Goal: Complete application form

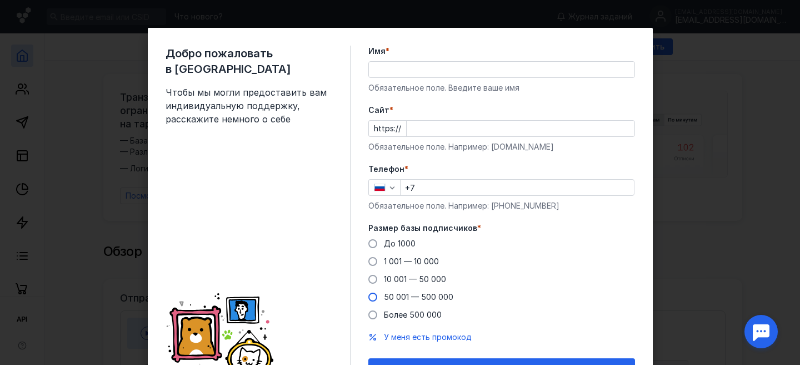
click at [370, 298] on span at bounding box center [373, 296] width 9 height 9
click at [0, 0] on input "50 001 — 500 000" at bounding box center [0, 0] width 0 height 0
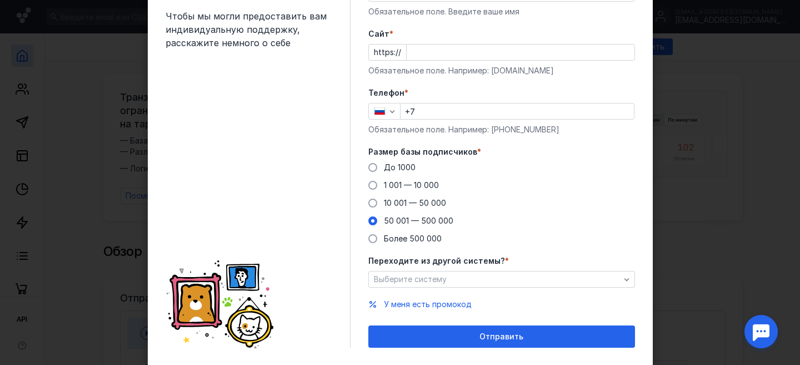
scroll to position [79, 0]
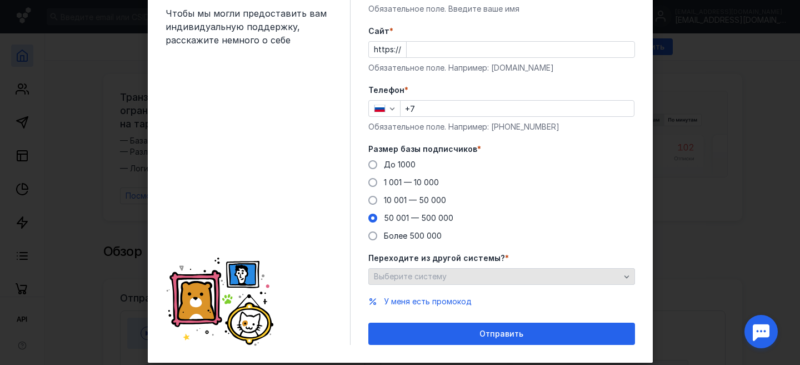
click at [494, 277] on div "Выберите систему" at bounding box center [497, 276] width 252 height 9
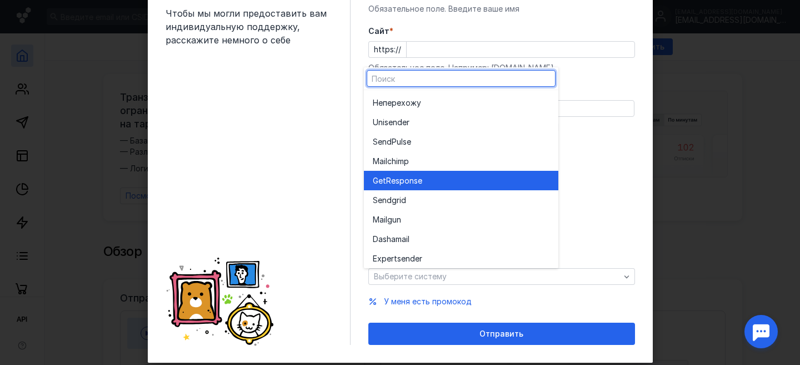
scroll to position [61, 0]
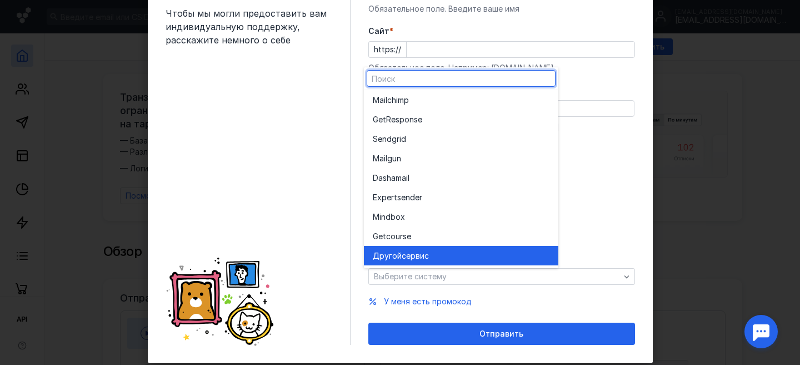
click at [443, 254] on div "Другой сервис" at bounding box center [461, 255] width 177 height 11
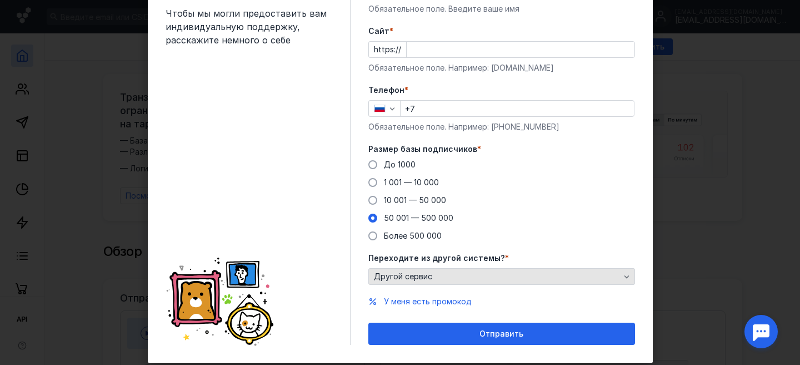
click at [439, 272] on div "Другой сервис" at bounding box center [497, 276] width 252 height 9
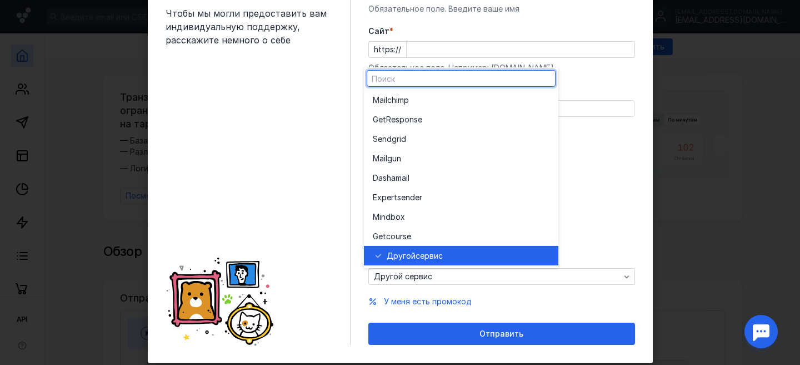
click at [428, 251] on span "сервис" at bounding box center [429, 255] width 27 height 11
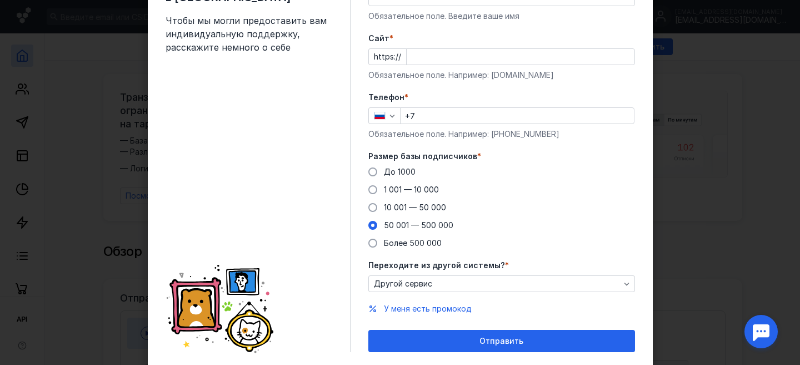
scroll to position [58, 0]
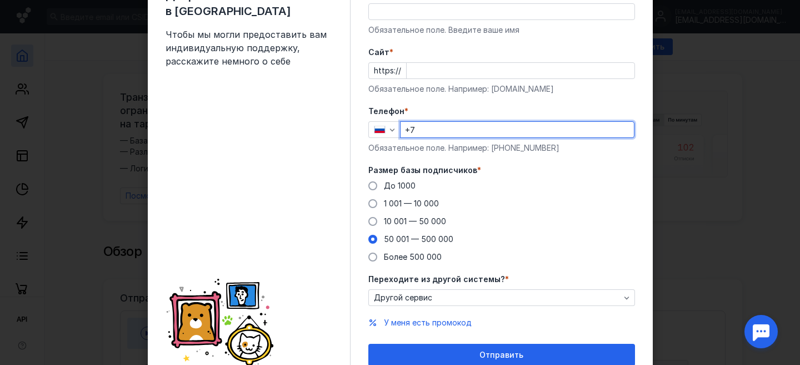
click at [444, 125] on input "+7" at bounding box center [517, 130] width 233 height 16
drag, startPoint x: 435, startPoint y: 129, endPoint x: 448, endPoint y: 167, distance: 40.4
click at [436, 131] on input "[PHONE_NUMBER]" at bounding box center [517, 130] width 233 height 16
type input "[PHONE_NUMBER]"
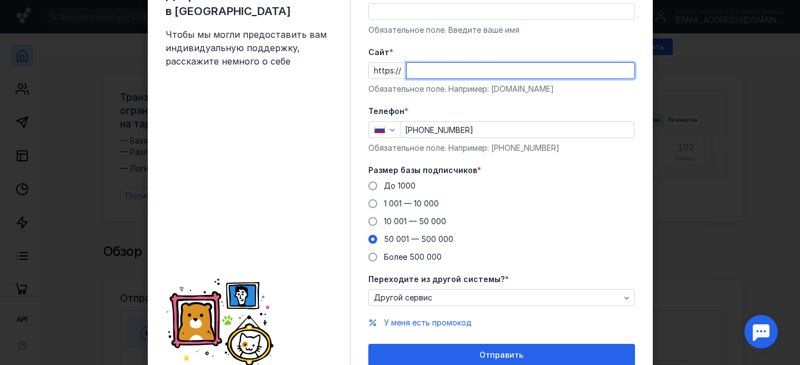
click at [436, 70] on input "Cайт *" at bounding box center [521, 71] width 228 height 16
paste input "[DOMAIN_NAME]"
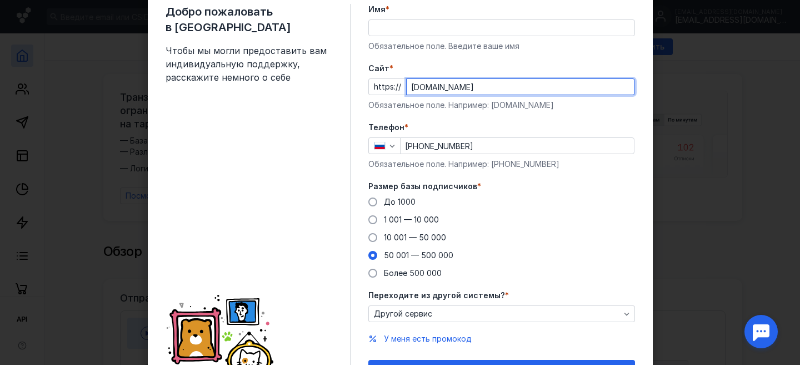
scroll to position [39, 0]
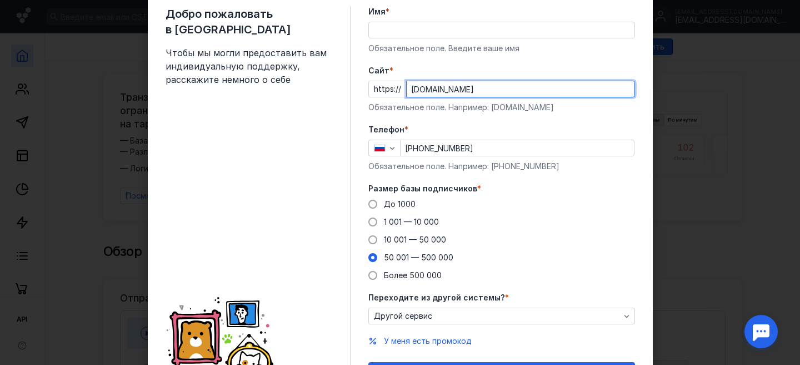
type input "[DOMAIN_NAME]"
click at [385, 38] on div "Имя * Обязательное поле. Введите ваше имя" at bounding box center [502, 30] width 267 height 48
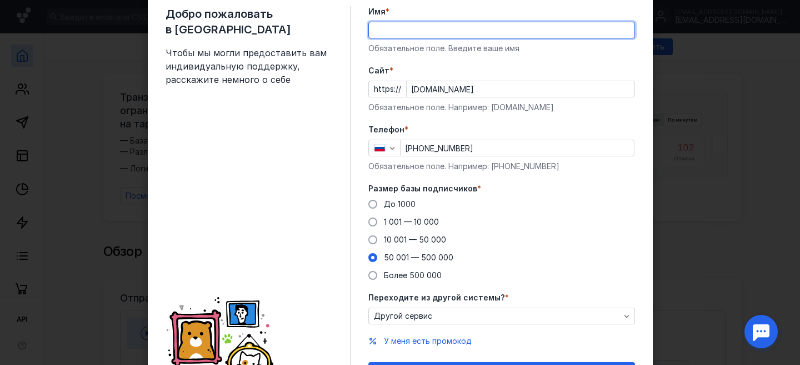
click at [386, 32] on input "Имя *" at bounding box center [502, 30] width 266 height 16
type input "F"
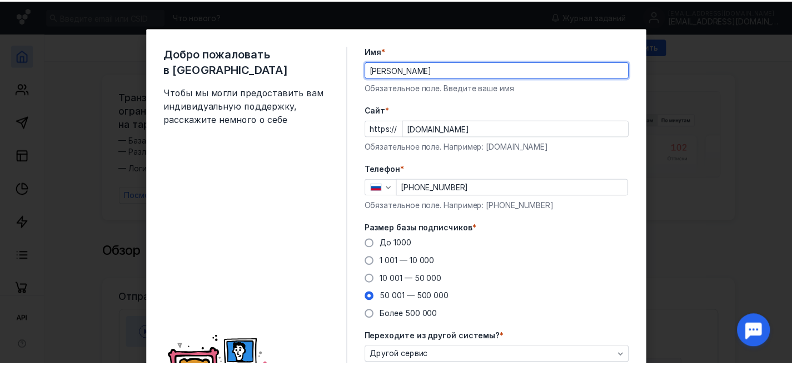
scroll to position [93, 0]
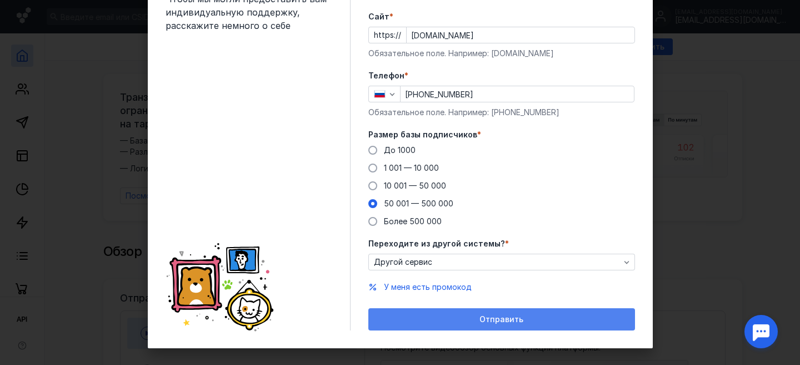
type input "[PERSON_NAME]"
click at [435, 325] on div "Отправить" at bounding box center [502, 319] width 267 height 22
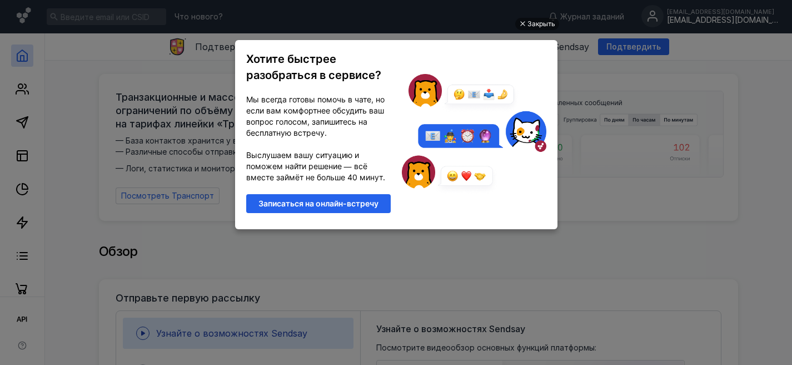
scroll to position [0, 0]
click at [538, 33] on div "Закрыть Хотите быстрее разобраться в сервисе? Мы всегда готовы помочь в чате, н…" at bounding box center [397, 169] width 334 height 337
click at [536, 27] on div "Закрыть" at bounding box center [542, 24] width 28 height 12
